Goal: Information Seeking & Learning: Check status

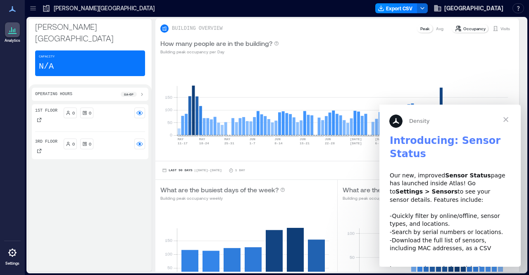
click at [505, 119] on span "Close" at bounding box center [506, 120] width 30 height 30
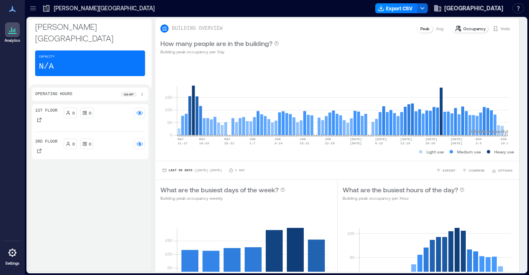
click at [34, 7] on icon at bounding box center [33, 8] width 8 height 8
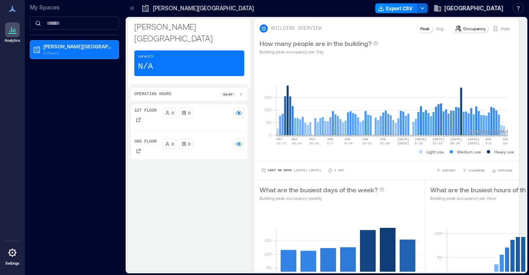
click at [34, 7] on p "My Spaces" at bounding box center [74, 7] width 89 height 8
click at [133, 7] on icon at bounding box center [133, 8] width 2 height 4
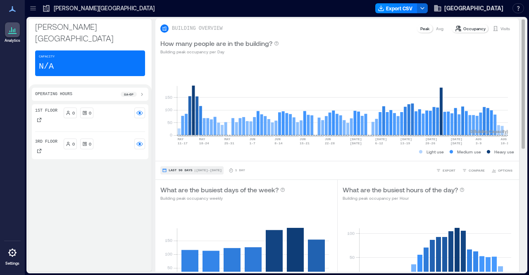
click at [217, 172] on button "Last 90 Days | May 12 - Aug 11" at bounding box center [191, 170] width 63 height 8
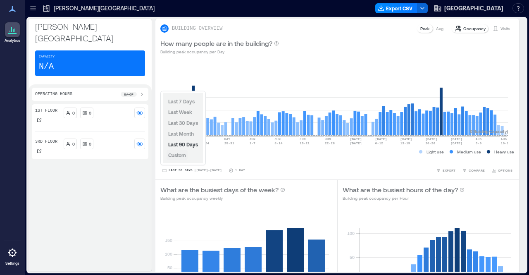
click at [176, 157] on span "Custom" at bounding box center [177, 155] width 18 height 6
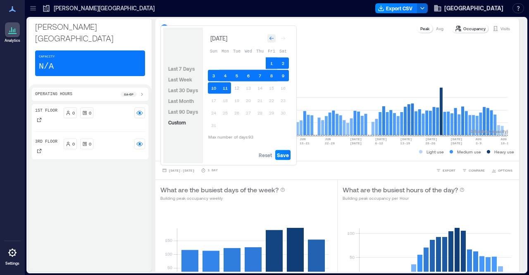
click at [272, 39] on icon "Go to previous month" at bounding box center [271, 38] width 5 height 5
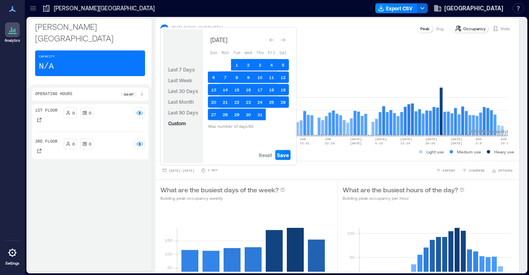
click at [272, 39] on icon "Go to previous month" at bounding box center [271, 40] width 5 height 5
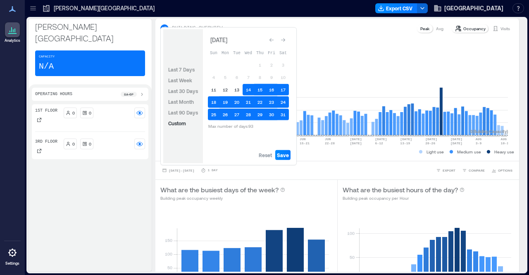
click at [272, 39] on icon "Go to previous month" at bounding box center [271, 40] width 5 height 5
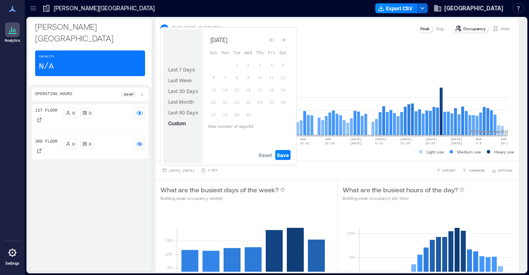
click at [272, 39] on icon "Go to previous month" at bounding box center [271, 40] width 5 height 5
click at [272, 39] on icon "Go to previous month" at bounding box center [271, 38] width 5 height 5
click at [272, 39] on icon "Go to previous month" at bounding box center [271, 40] width 5 height 5
click at [340, 45] on div "How many people are in the building? Building peak occupancy per Day" at bounding box center [337, 46] width 354 height 17
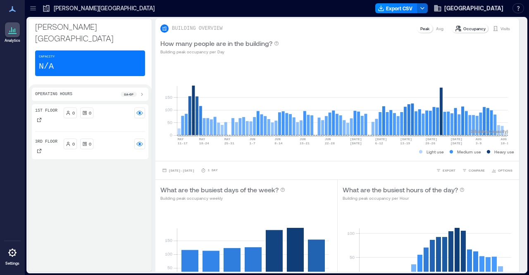
click at [13, 11] on icon at bounding box center [12, 9] width 10 height 10
click at [11, 259] on div at bounding box center [12, 252] width 15 height 15
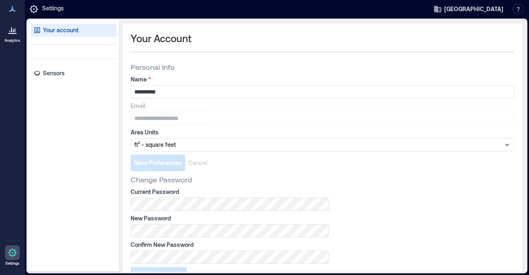
click at [11, 11] on icon at bounding box center [12, 9] width 7 height 6
click at [47, 12] on p "Settings" at bounding box center [53, 9] width 22 height 10
click at [7, 38] on link "Analytics" at bounding box center [12, 33] width 21 height 26
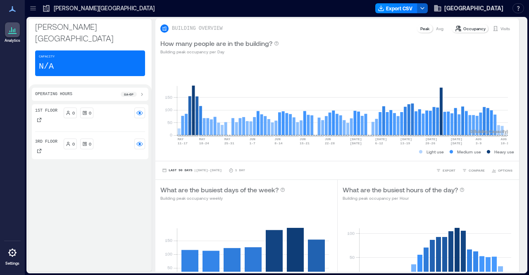
click at [421, 10] on icon "button" at bounding box center [422, 8] width 7 height 7
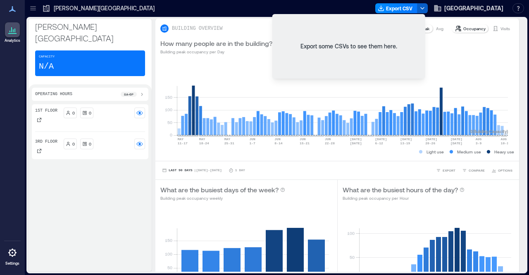
click at [421, 10] on icon "button" at bounding box center [422, 8] width 7 height 7
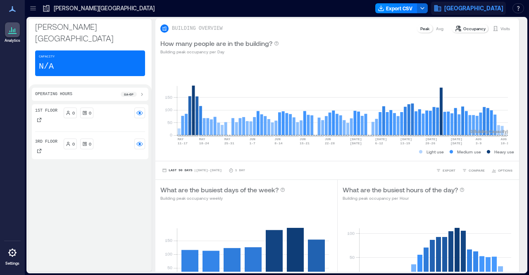
click at [470, 10] on span "Georgetown University" at bounding box center [474, 8] width 59 height 8
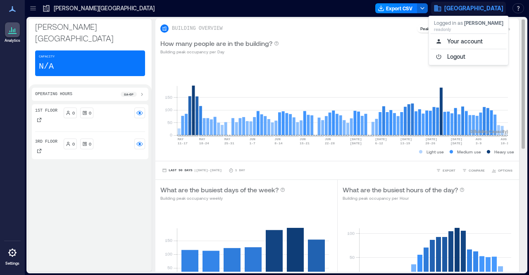
click at [388, 48] on div "How many people are in the building? Building peak occupancy per Day" at bounding box center [337, 46] width 354 height 17
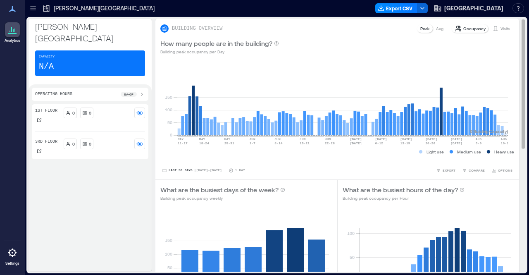
drag, startPoint x: 517, startPoint y: 59, endPoint x: 518, endPoint y: 104, distance: 45.5
click at [518, 104] on div "BUILDING OVERVIEW Peak Avg Occupancy Visits How many people are in the building…" at bounding box center [341, 145] width 371 height 253
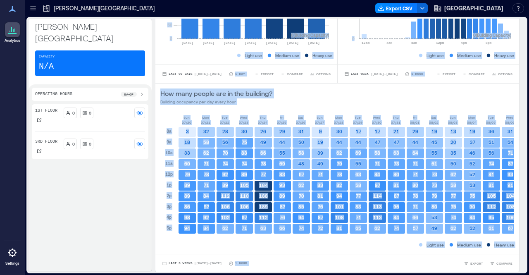
scroll to position [1, 0]
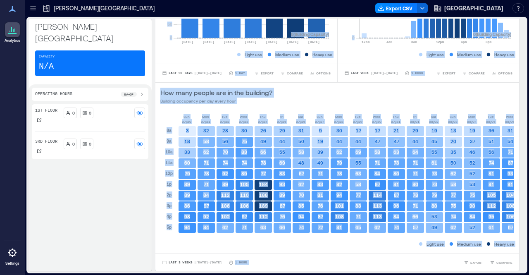
drag, startPoint x: 518, startPoint y: 104, endPoint x: 512, endPoint y: 292, distance: 188.3
click at [512, 275] on html "Analytics Settings My Spaces Lauinger Library 2 Floors Lauinger Library Export …" at bounding box center [264, 137] width 529 height 275
click at [10, 253] on icon at bounding box center [12, 253] width 8 height 8
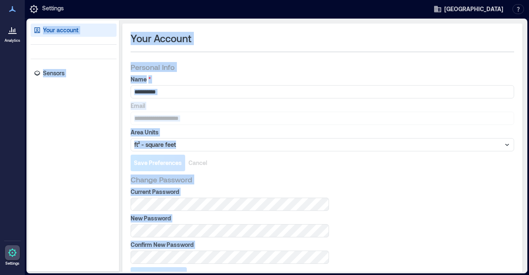
click at [419, 68] on div "Personal Info" at bounding box center [323, 67] width 384 height 10
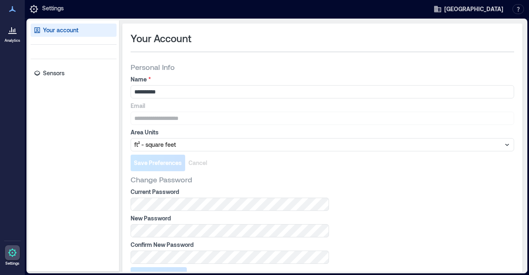
click at [419, 68] on div "Personal Info" at bounding box center [323, 67] width 384 height 10
click at [516, 11] on button "button" at bounding box center [519, 9] width 12 height 10
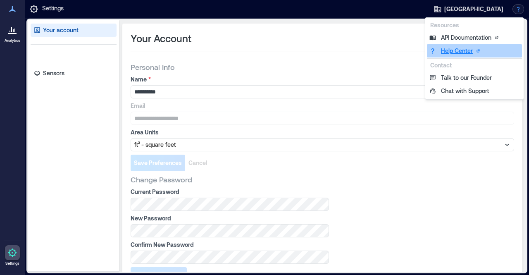
click at [462, 50] on link "Help Center" at bounding box center [474, 50] width 95 height 13
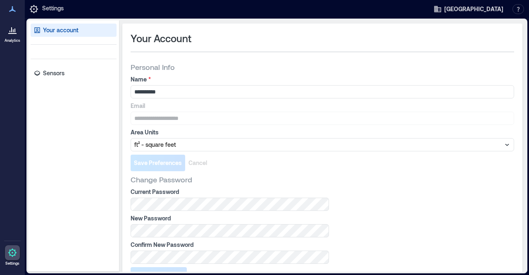
click at [12, 253] on icon at bounding box center [13, 253] width 2 height 2
click at [53, 72] on p "Sensors" at bounding box center [54, 73] width 22 height 8
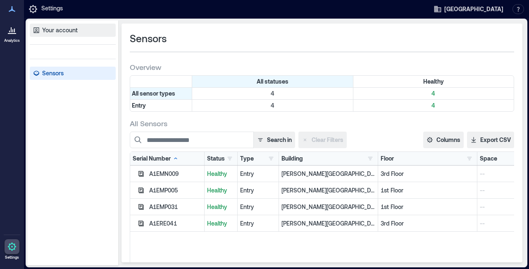
click at [66, 28] on p "Your account" at bounding box center [60, 30] width 36 height 8
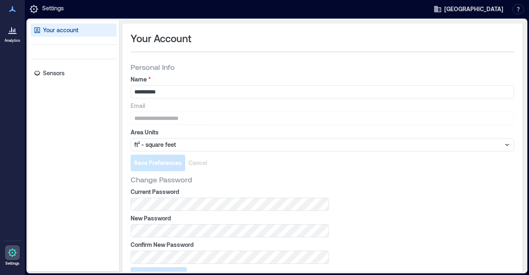
click at [34, 10] on icon at bounding box center [34, 9] width 2 height 2
click at [10, 7] on icon at bounding box center [12, 9] width 10 height 10
click at [10, 249] on icon at bounding box center [12, 253] width 10 height 10
click at [10, 33] on icon at bounding box center [12, 33] width 8 height 1
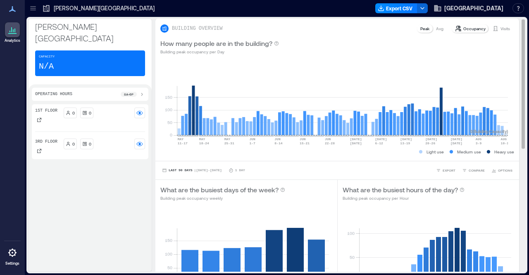
click at [500, 24] on div "Visits" at bounding box center [501, 28] width 24 height 8
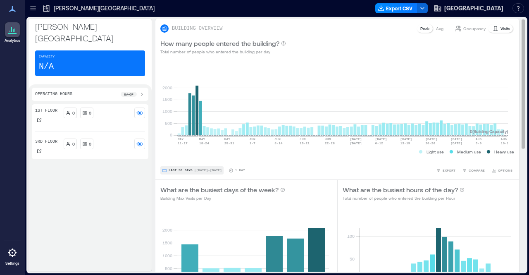
click at [211, 168] on button "Last 90 Days | May 12 - Aug 11" at bounding box center [191, 170] width 63 height 8
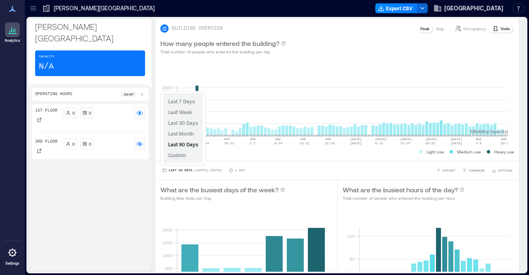
click at [184, 156] on span "Custom" at bounding box center [177, 155] width 18 height 6
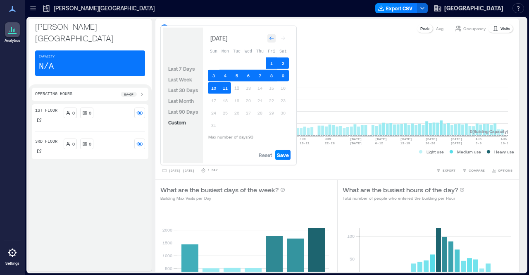
click at [272, 41] on icon "Go to previous month" at bounding box center [271, 38] width 5 height 5
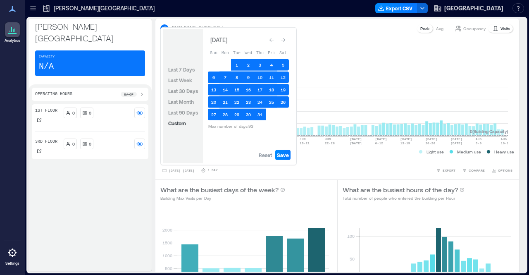
click at [272, 41] on icon "Go to previous month" at bounding box center [271, 40] width 5 height 5
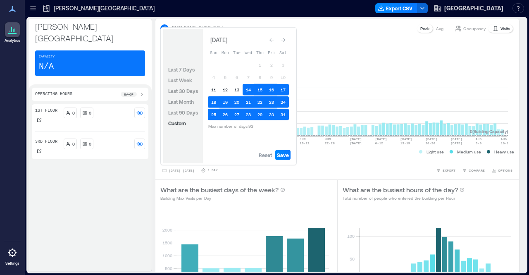
click at [272, 41] on icon "Go to previous month" at bounding box center [271, 40] width 5 height 5
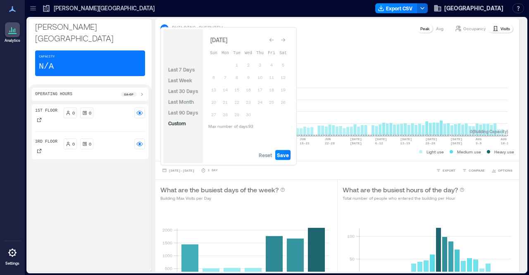
click at [272, 41] on icon "Go to previous month" at bounding box center [271, 40] width 5 height 5
click at [272, 41] on icon "Go to previous month" at bounding box center [271, 38] width 5 height 5
click at [272, 41] on icon "Go to previous month" at bounding box center [271, 40] width 5 height 5
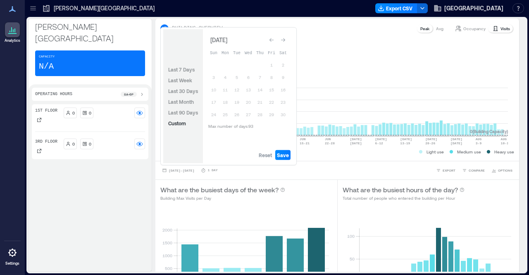
click at [272, 41] on icon "Go to previous month" at bounding box center [271, 40] width 5 height 5
click at [266, 156] on span "Reset" at bounding box center [265, 155] width 13 height 7
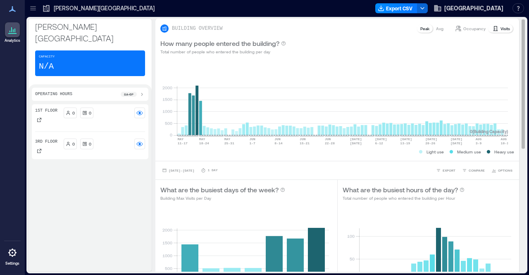
click at [319, 41] on div "How many people entered the building? Total number of people who entered the bu…" at bounding box center [337, 46] width 354 height 17
